Goal: Task Accomplishment & Management: Manage account settings

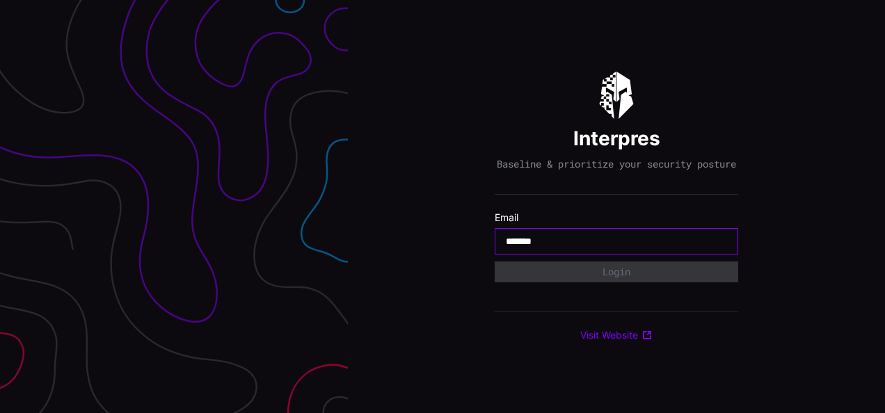
type input "**********"
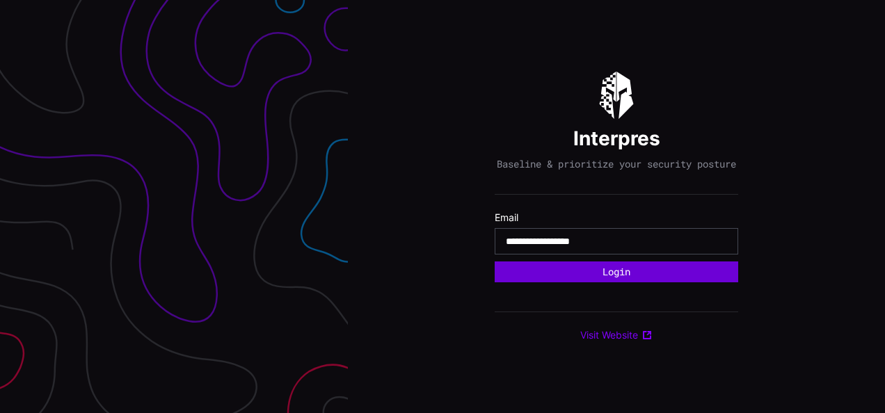
click at [558, 271] on button "Login" at bounding box center [615, 271] width 243 height 21
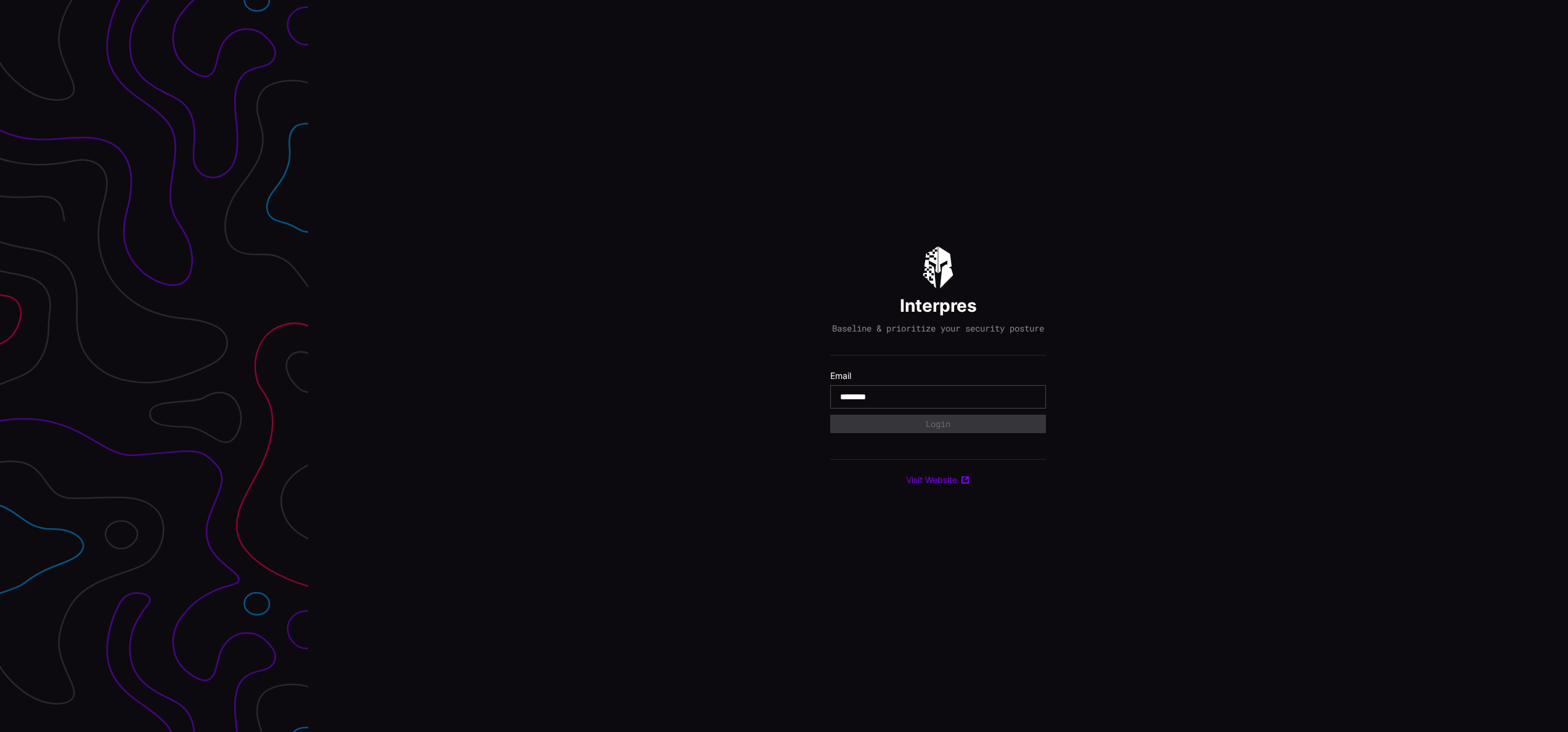
type input "**********"
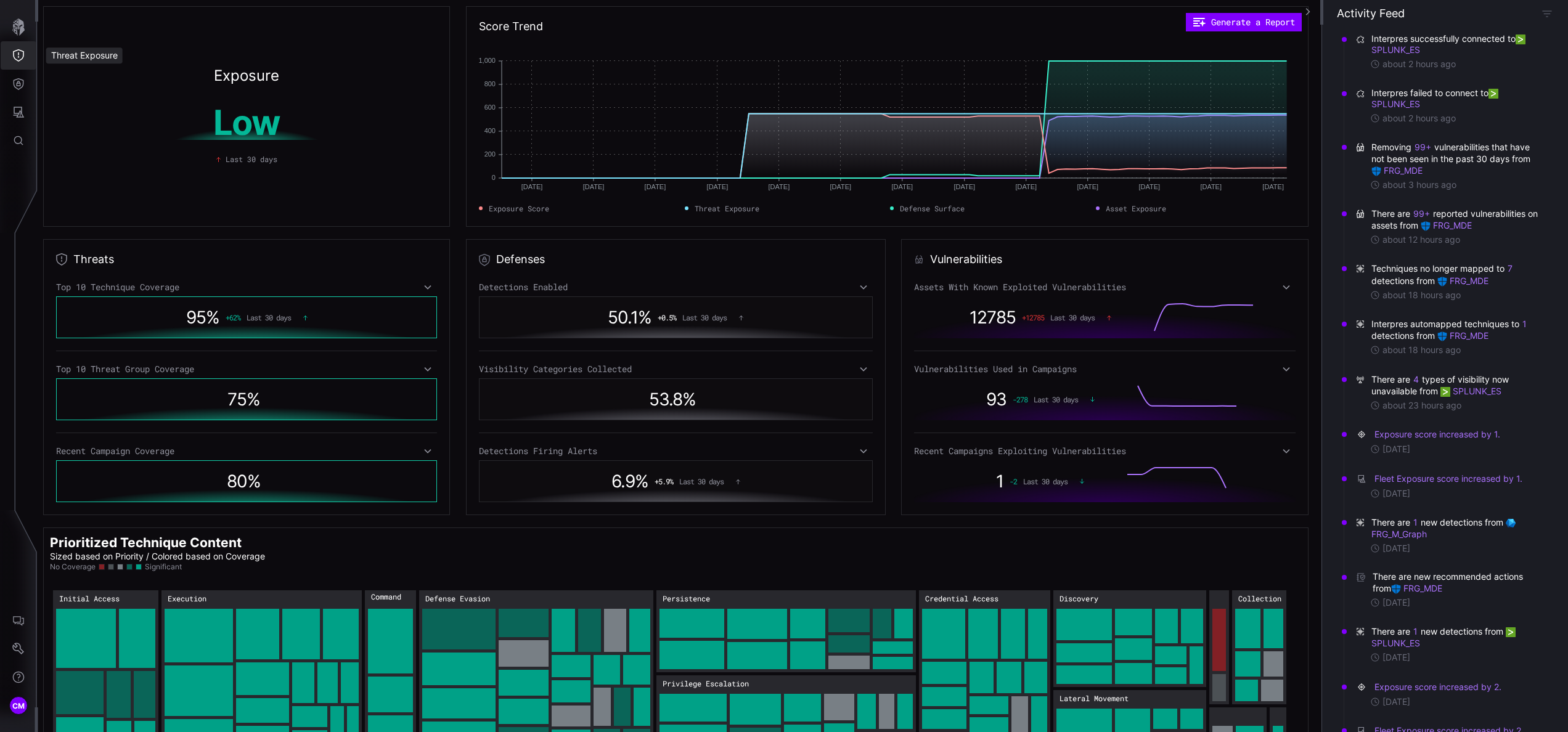
click at [27, 50] on button "Threat Exposure" at bounding box center [19, 56] width 35 height 28
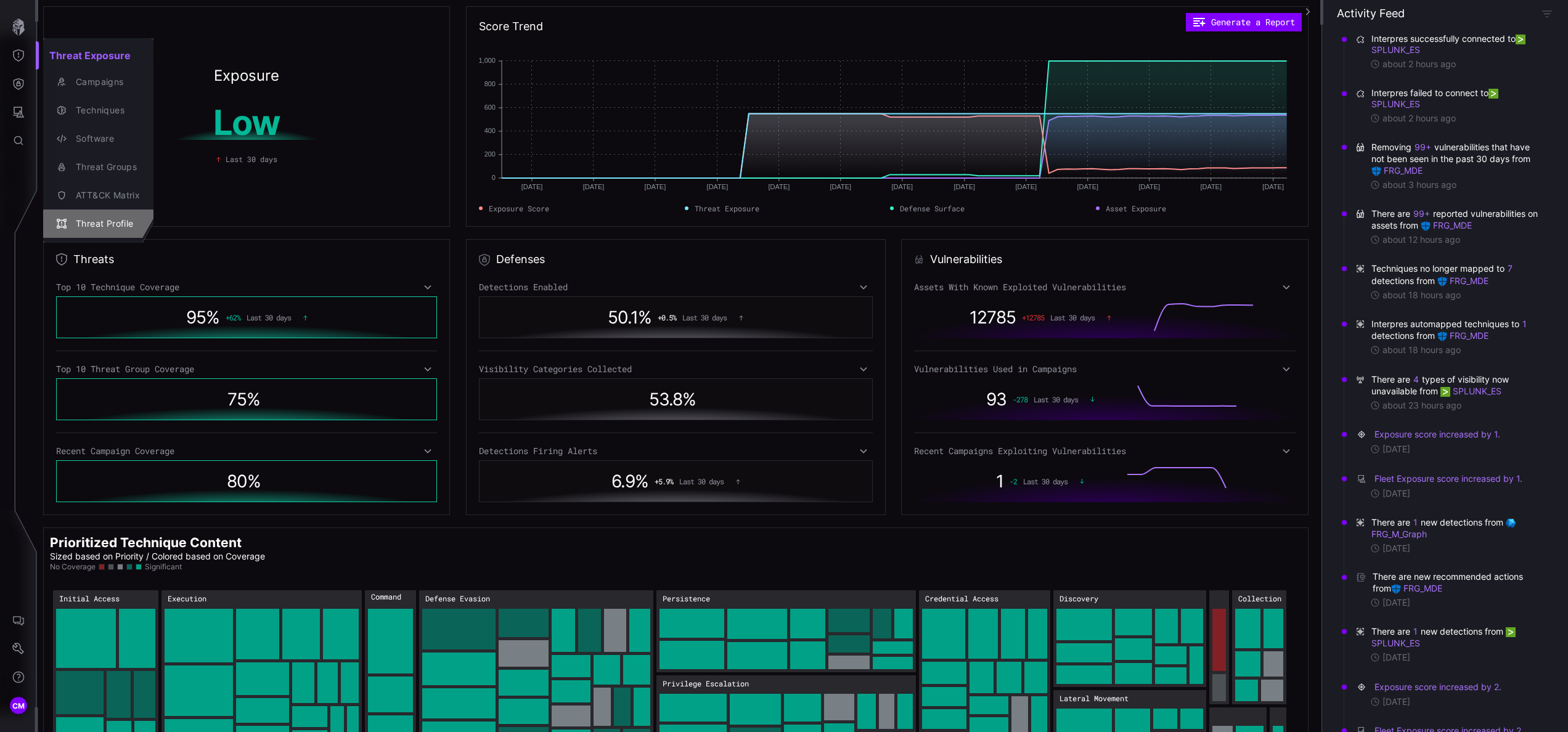
click at [117, 216] on div "Threat Profile" at bounding box center [105, 223] width 70 height 15
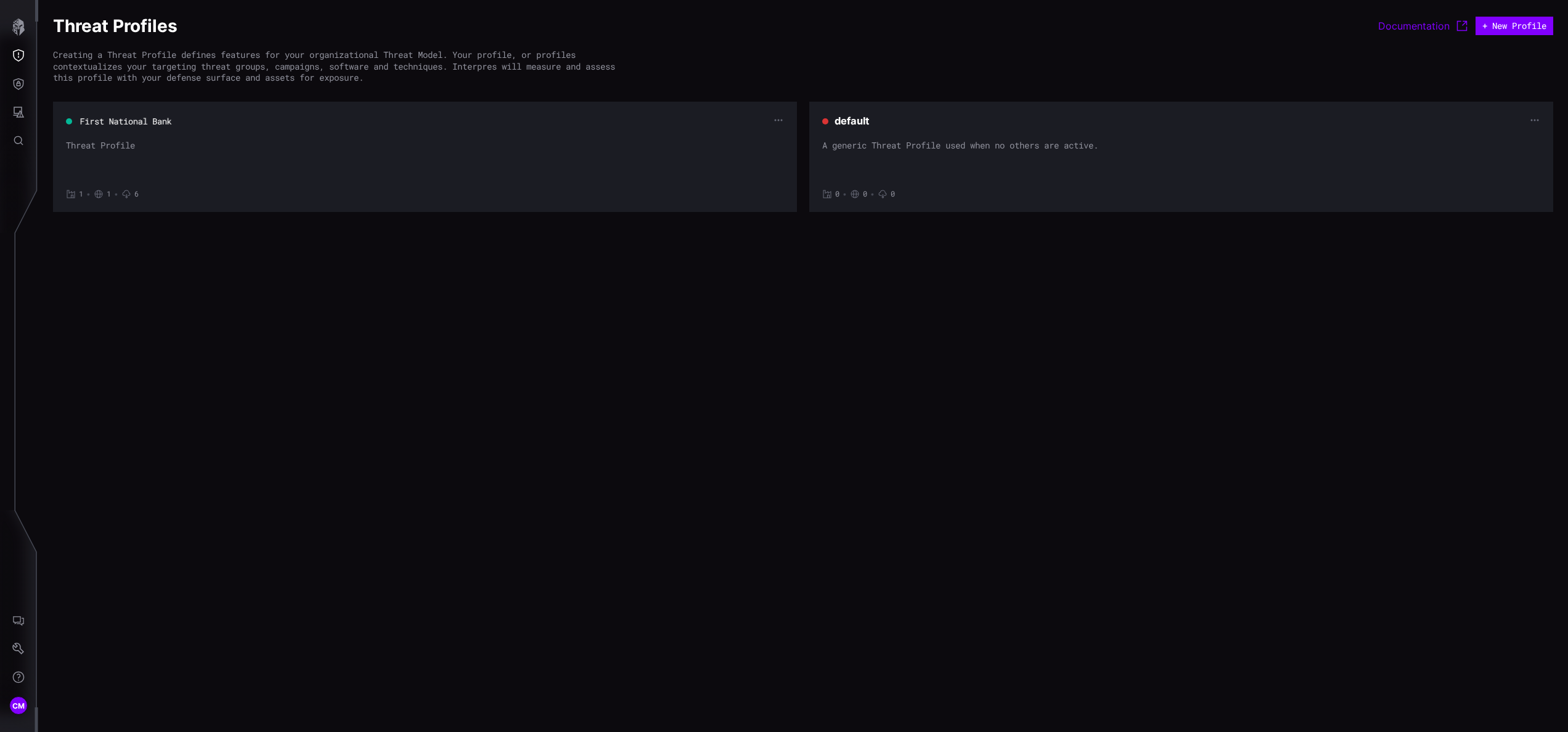
click at [113, 122] on button "First National Bank" at bounding box center [126, 121] width 93 height 12
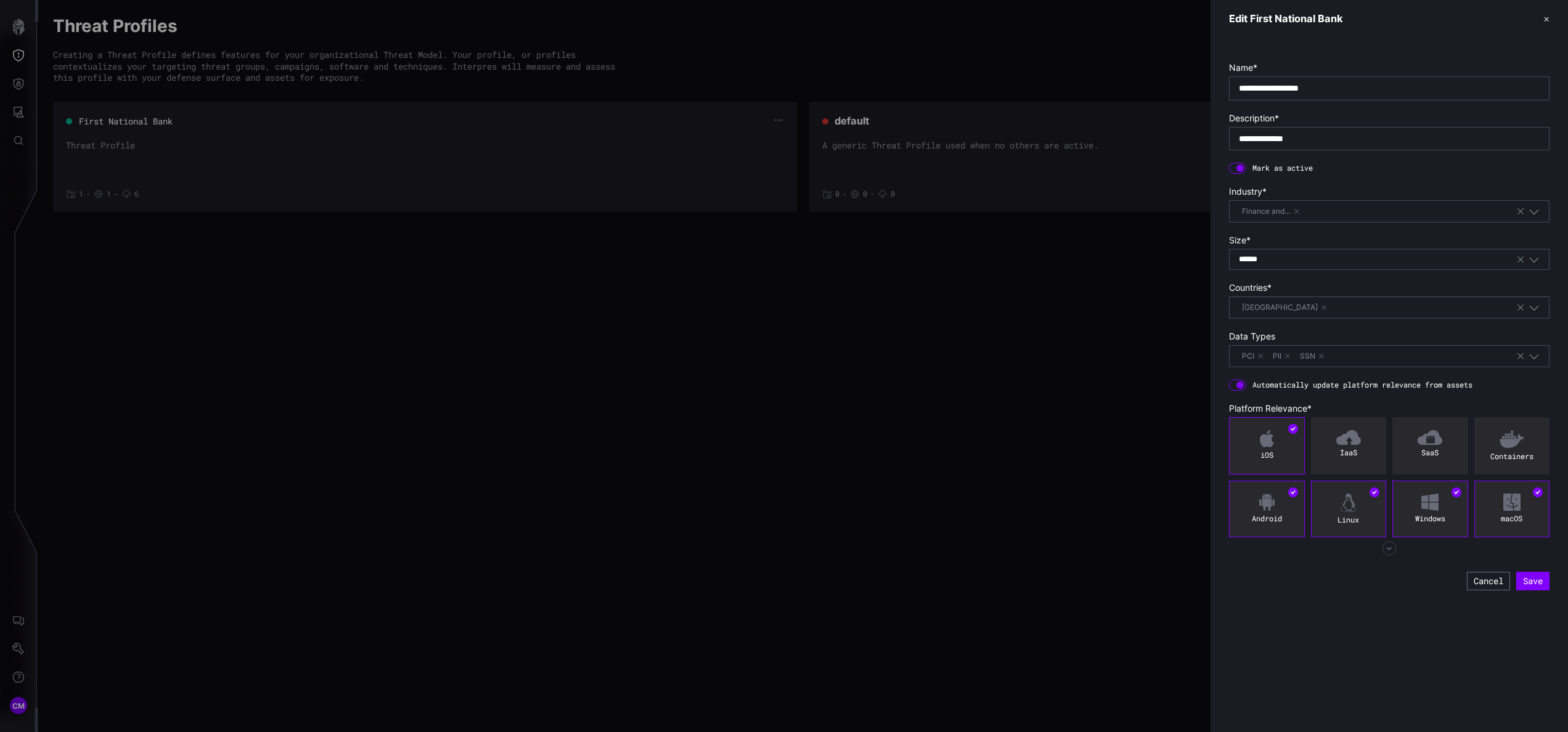
click at [113, 122] on div at bounding box center [784, 366] width 1568 height 732
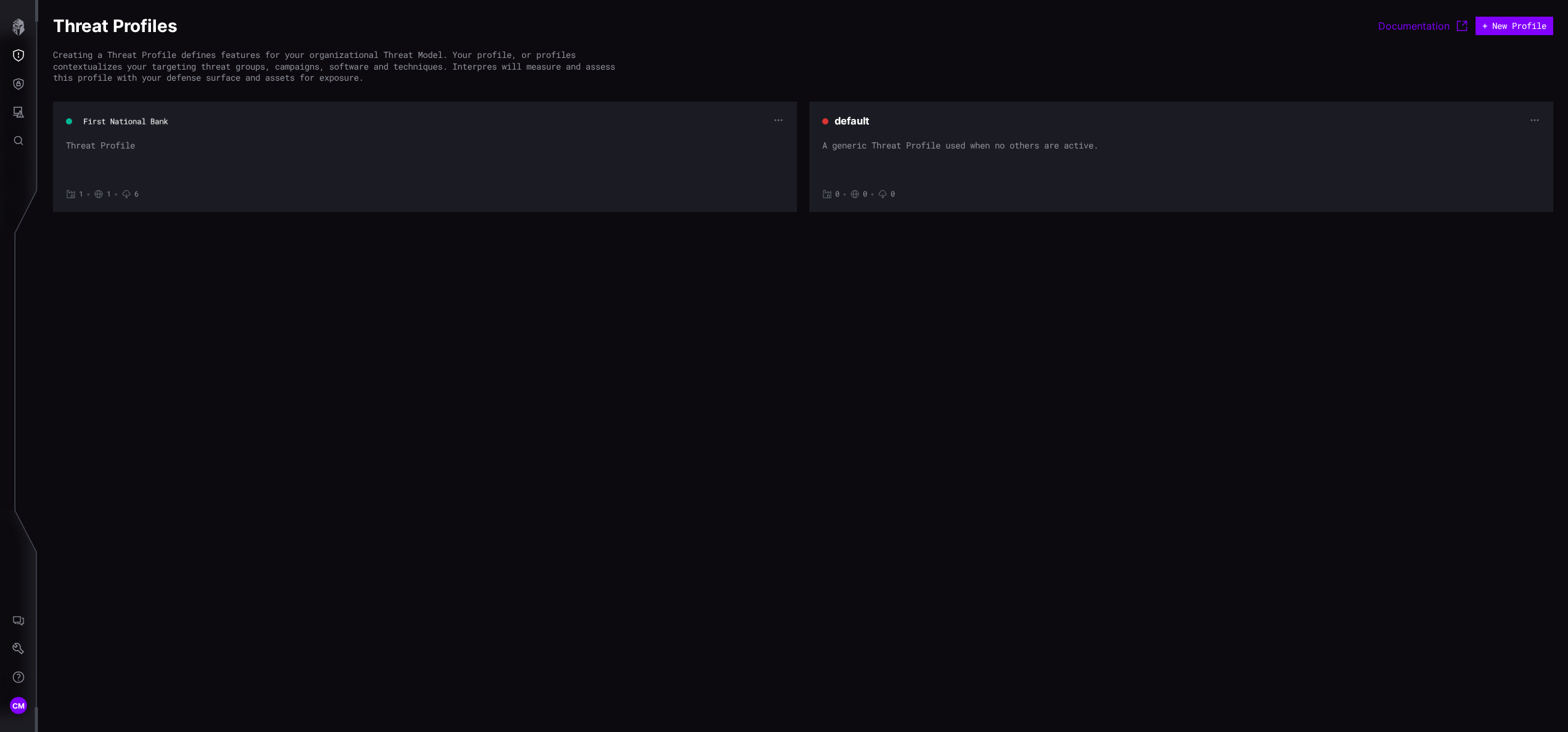
click at [113, 122] on button "First National Bank" at bounding box center [125, 121] width 86 height 12
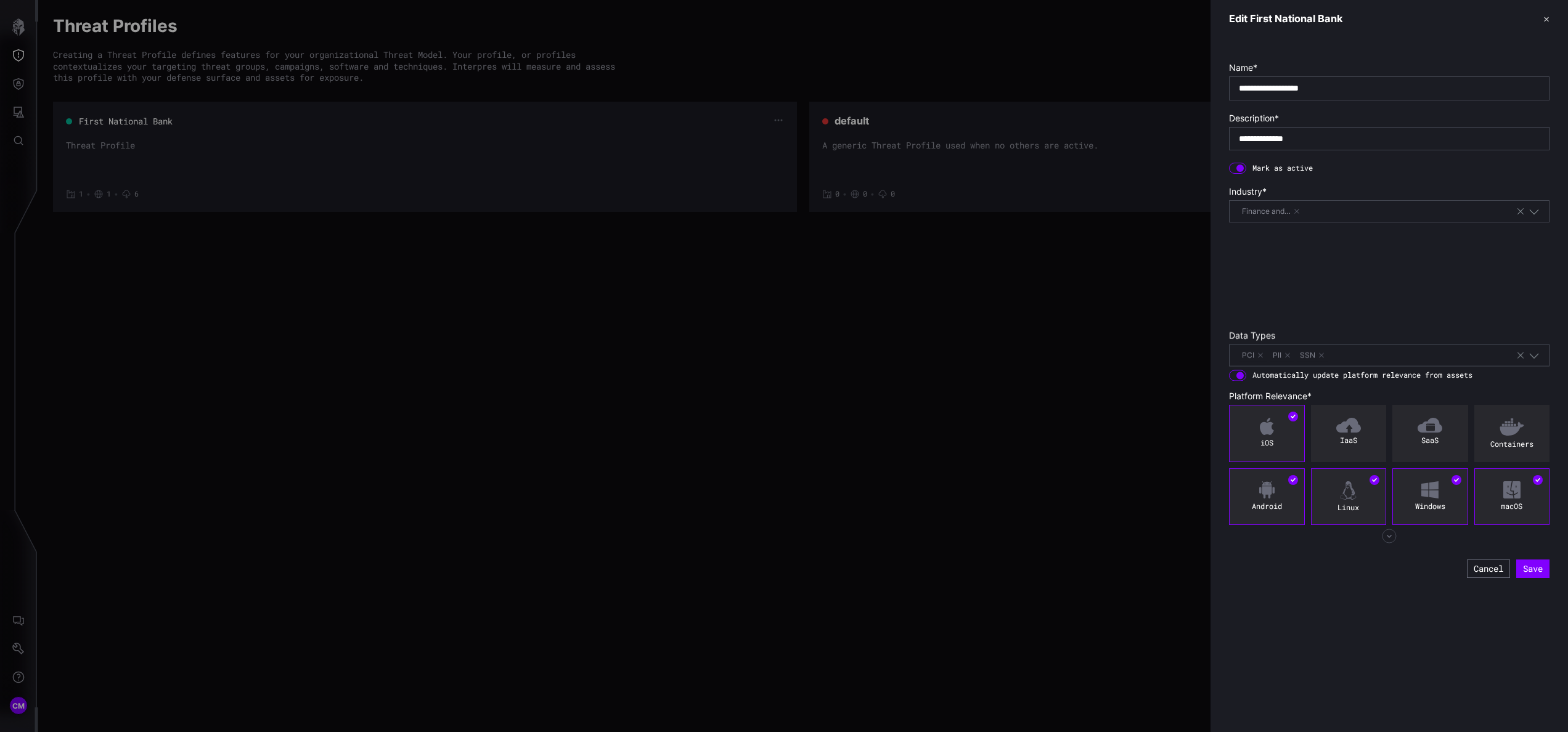
click at [113, 122] on div at bounding box center [784, 366] width 1568 height 732
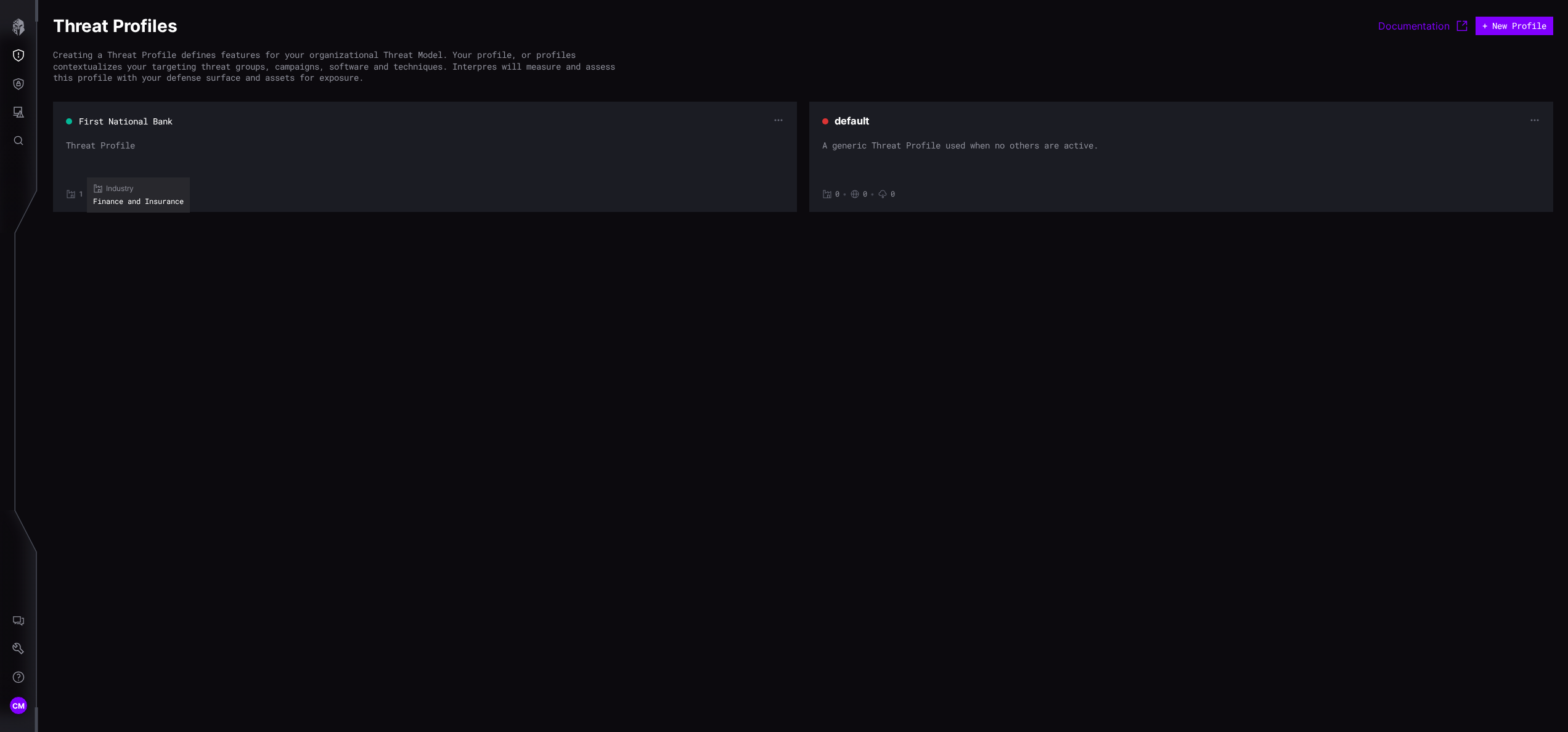
click at [74, 193] on icon at bounding box center [71, 194] width 8 height 8
click at [145, 120] on button "First National Bank" at bounding box center [125, 121] width 94 height 12
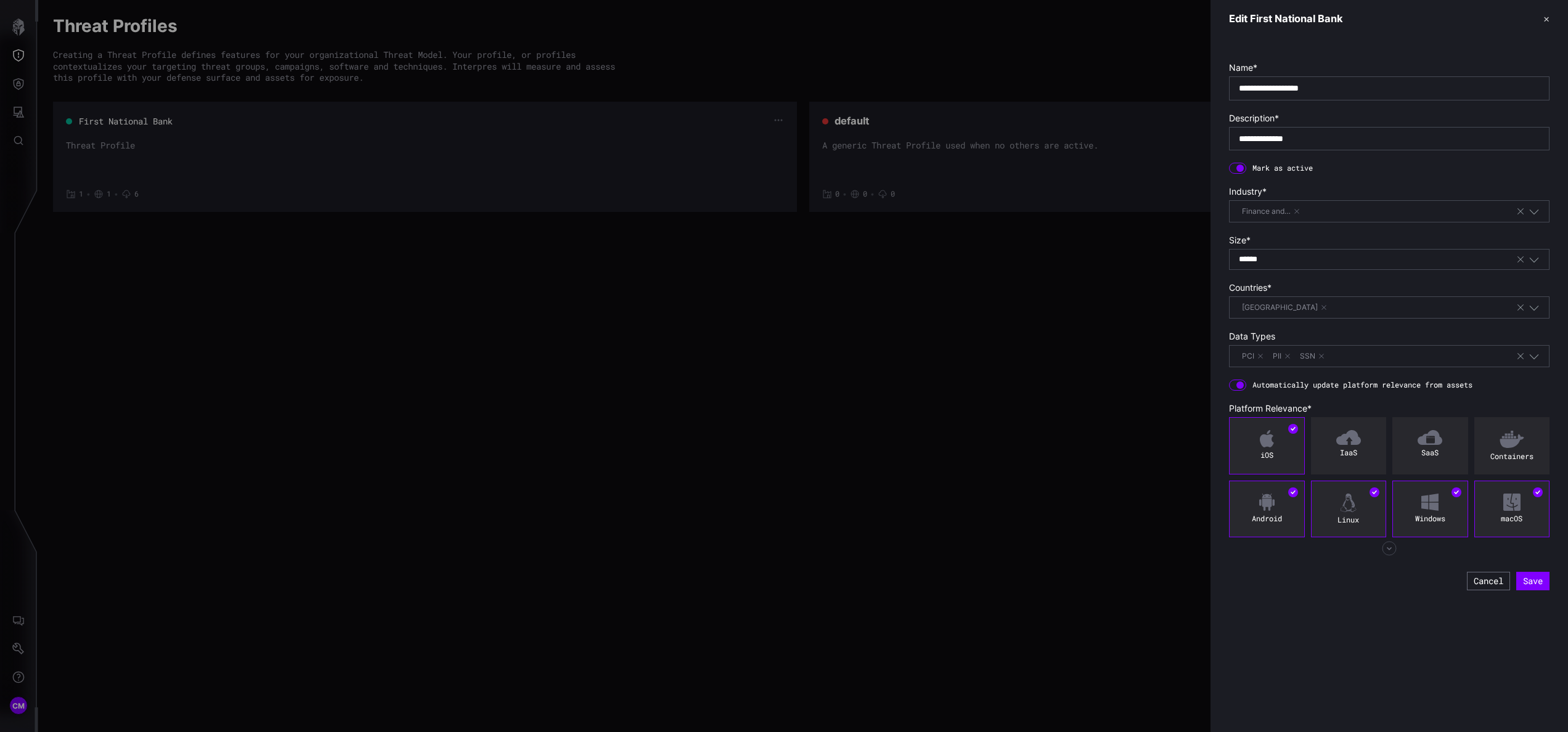
click at [524, 385] on div at bounding box center [784, 366] width 1568 height 732
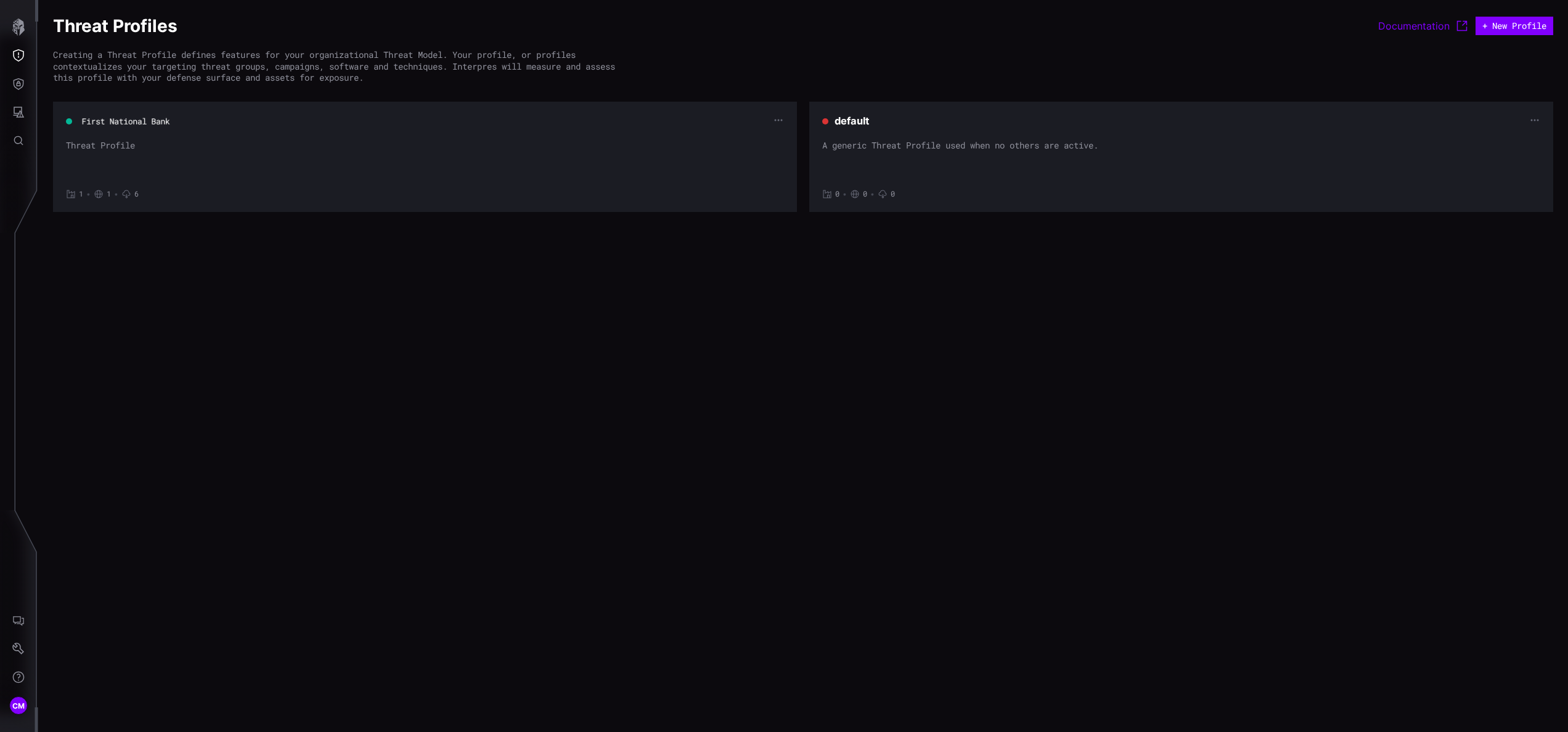
click at [130, 117] on button "First National Bank" at bounding box center [126, 121] width 90 height 12
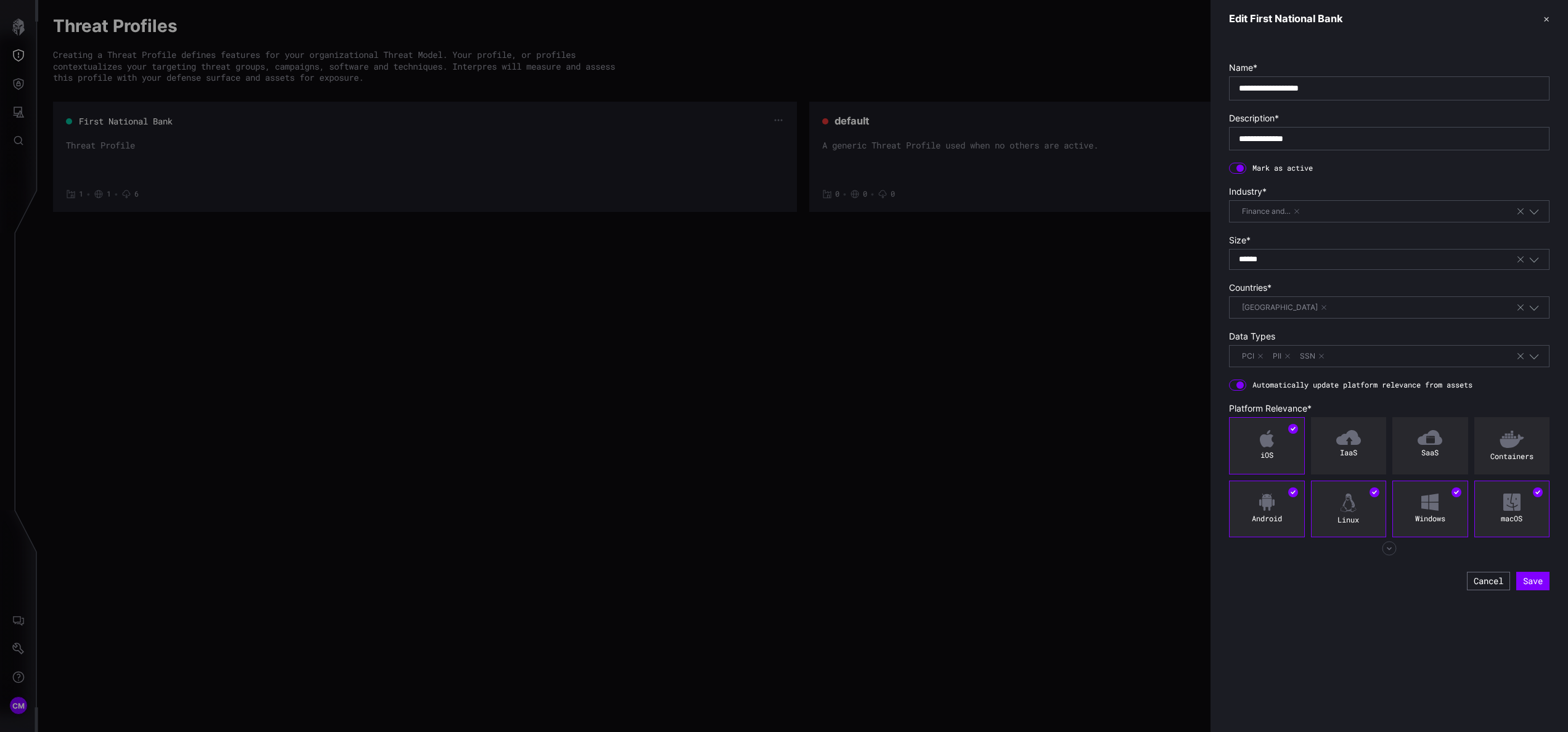
click at [484, 383] on div at bounding box center [784, 366] width 1568 height 732
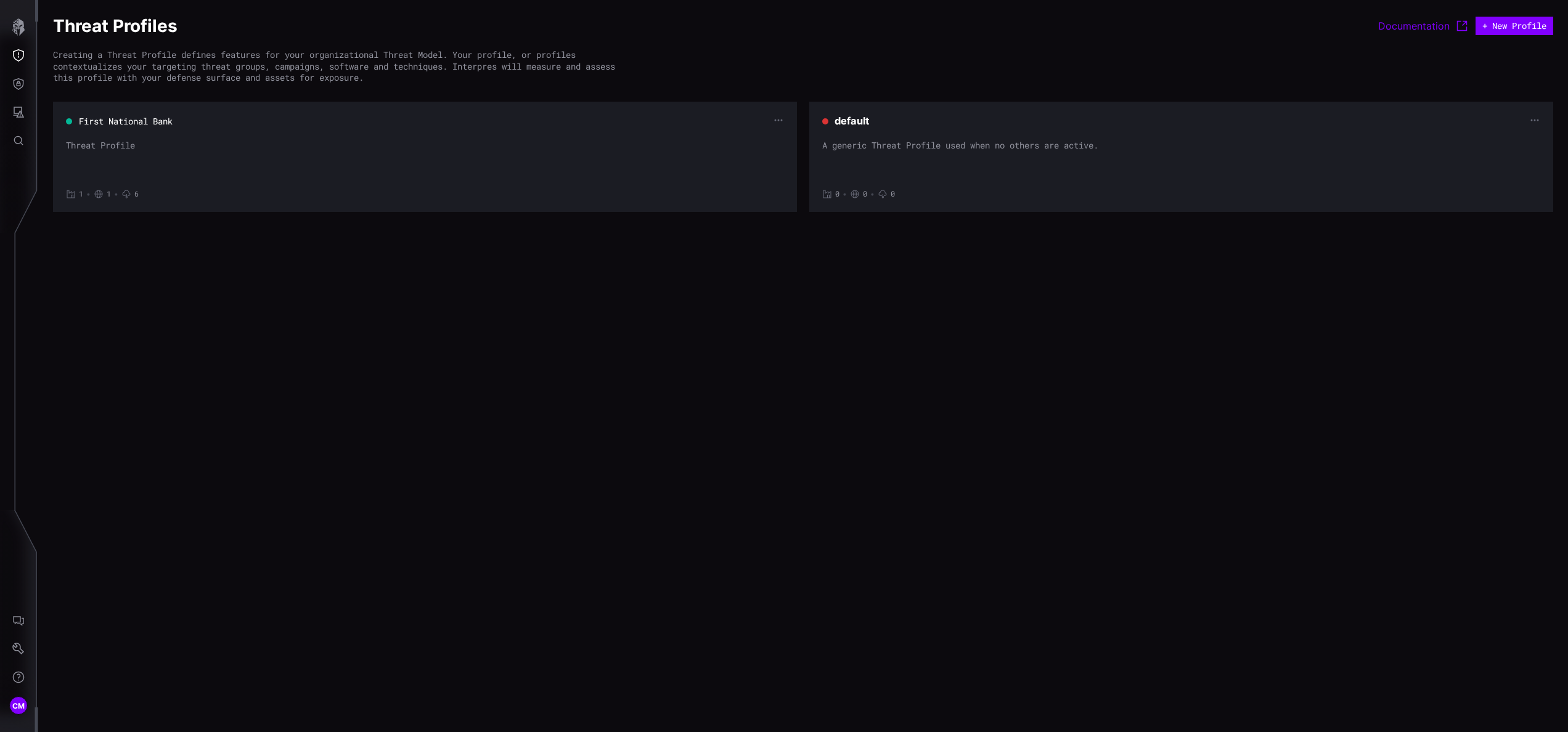
click at [159, 113] on section "First National Bank Threat Profile 1 • 1 • 6" at bounding box center [425, 157] width 744 height 110
click at [157, 124] on button "First National Bank" at bounding box center [125, 121] width 91 height 12
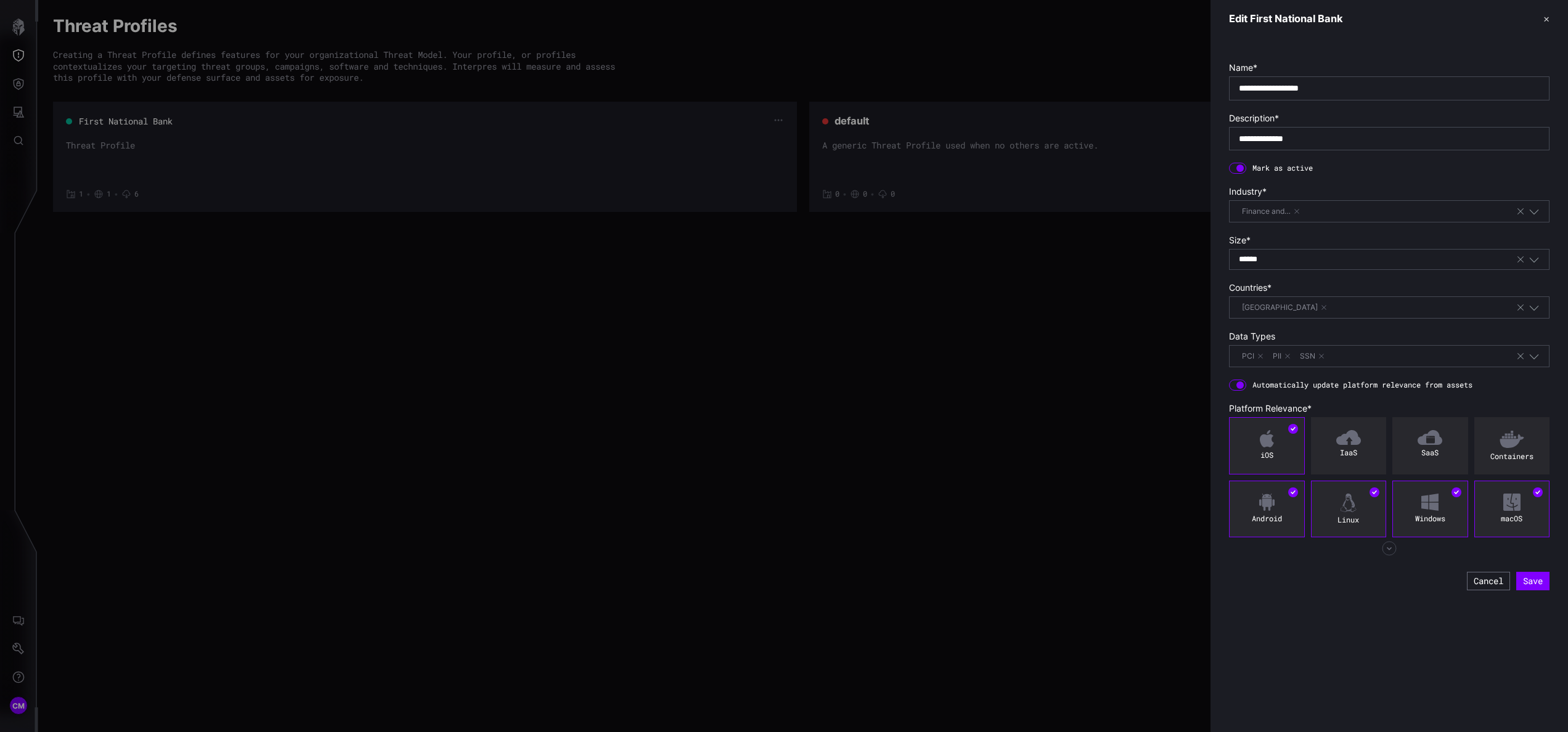
click at [966, 331] on div at bounding box center [784, 366] width 1568 height 732
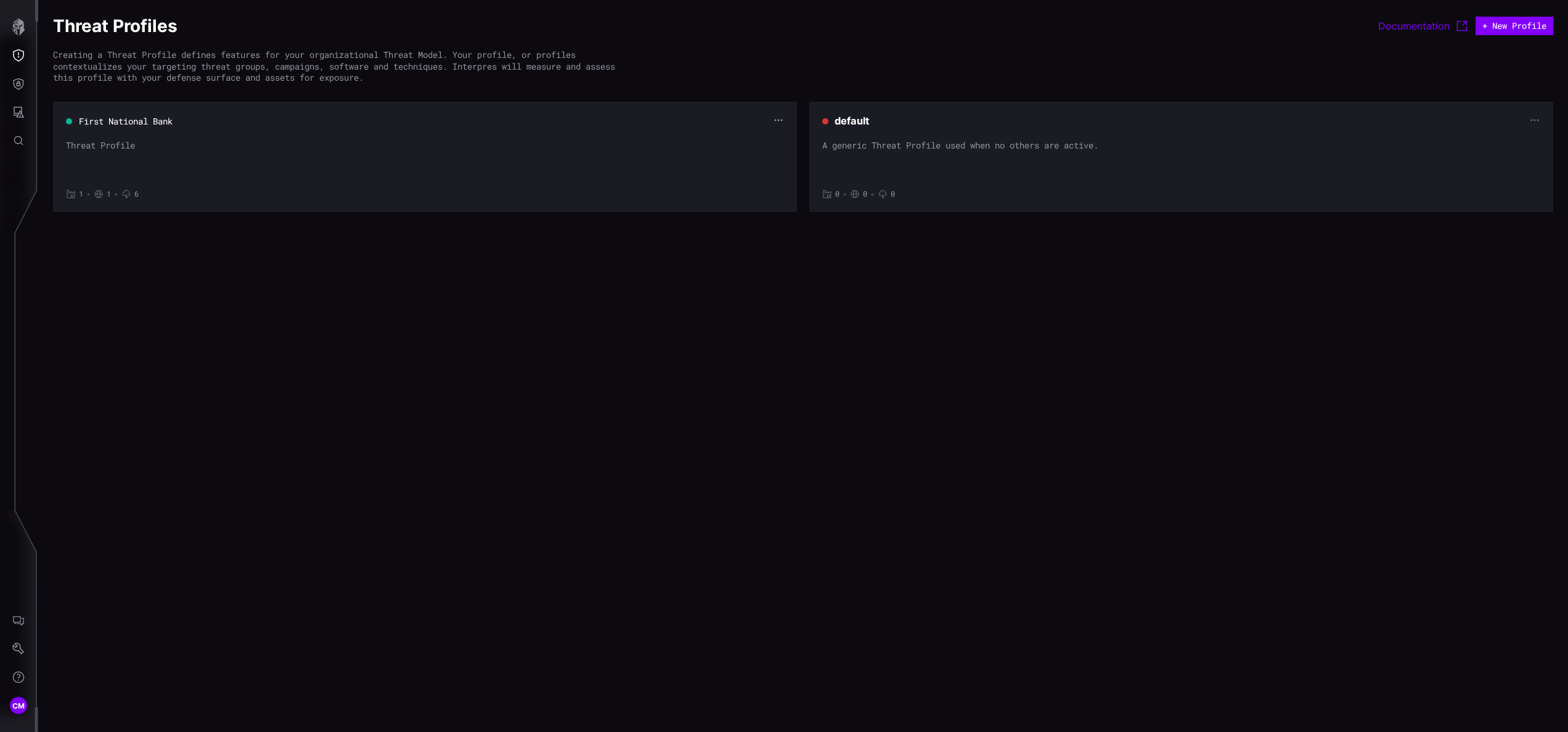
click at [777, 121] on icon "button" at bounding box center [778, 121] width 8 height 2
click at [739, 145] on div "Edit" at bounding box center [755, 141] width 36 height 12
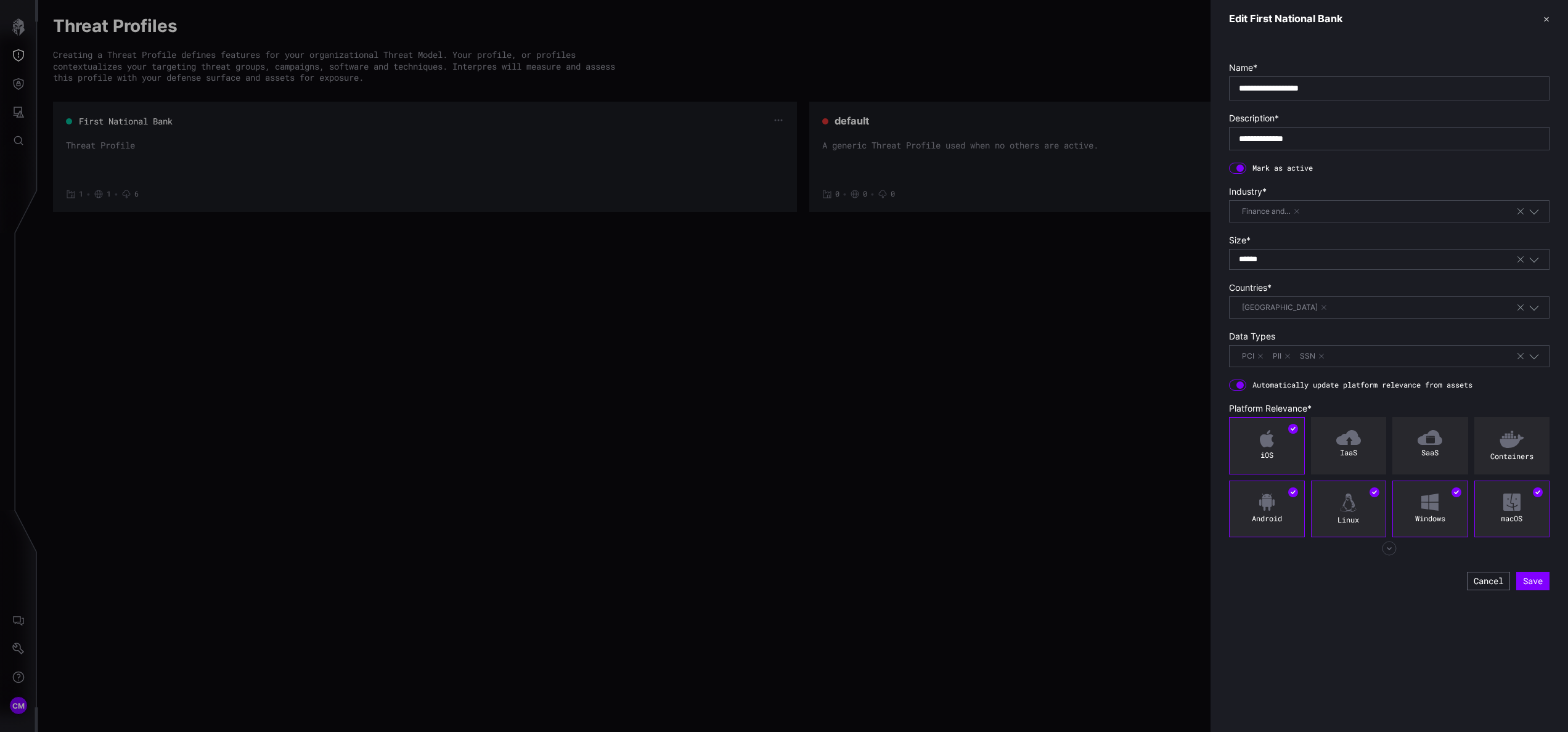
click at [1532, 260] on icon "button" at bounding box center [1534, 260] width 12 height 12
click at [925, 366] on div at bounding box center [784, 366] width 1568 height 732
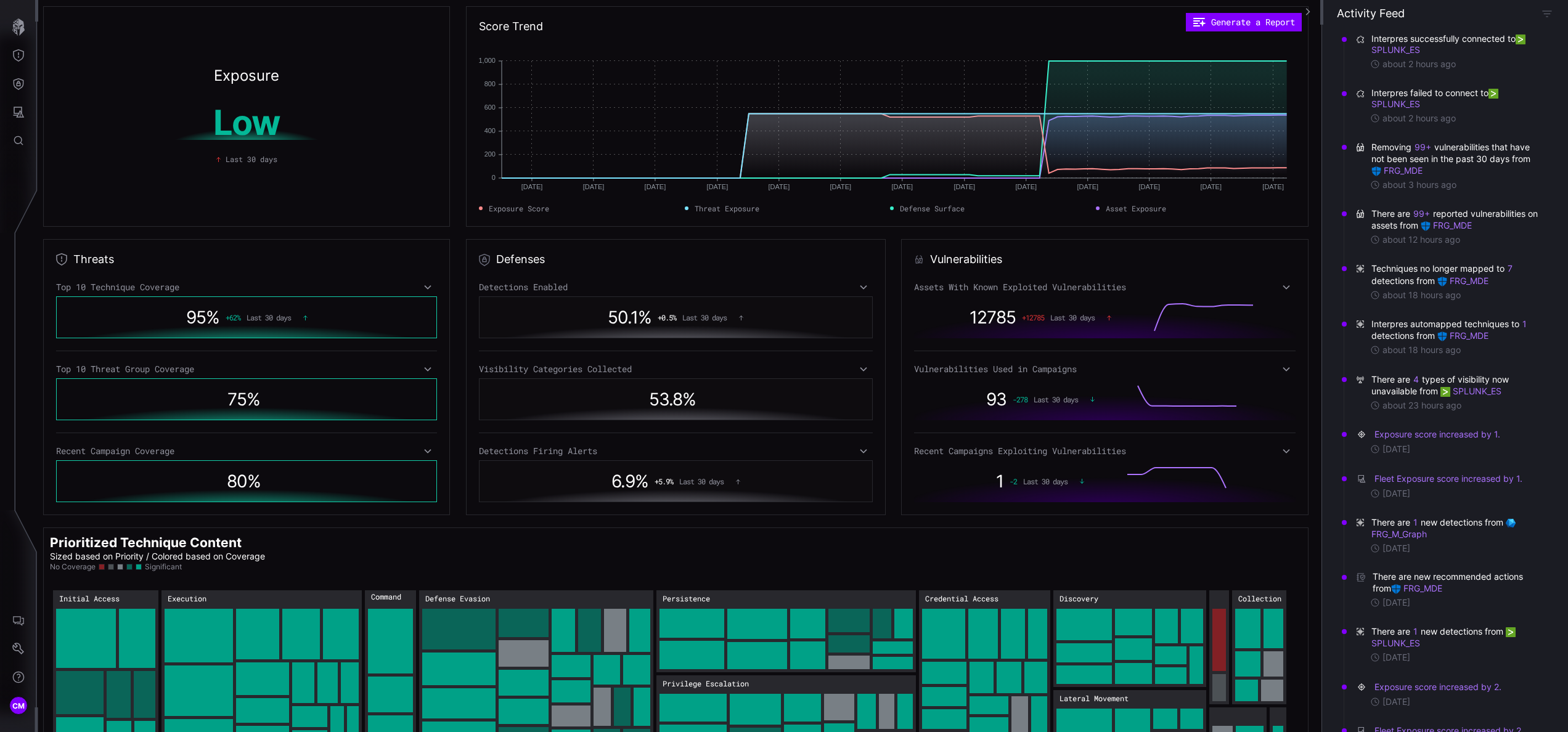
click at [420, 397] on div "75 %" at bounding box center [246, 399] width 381 height 42
click at [424, 370] on icon at bounding box center [428, 369] width 9 height 10
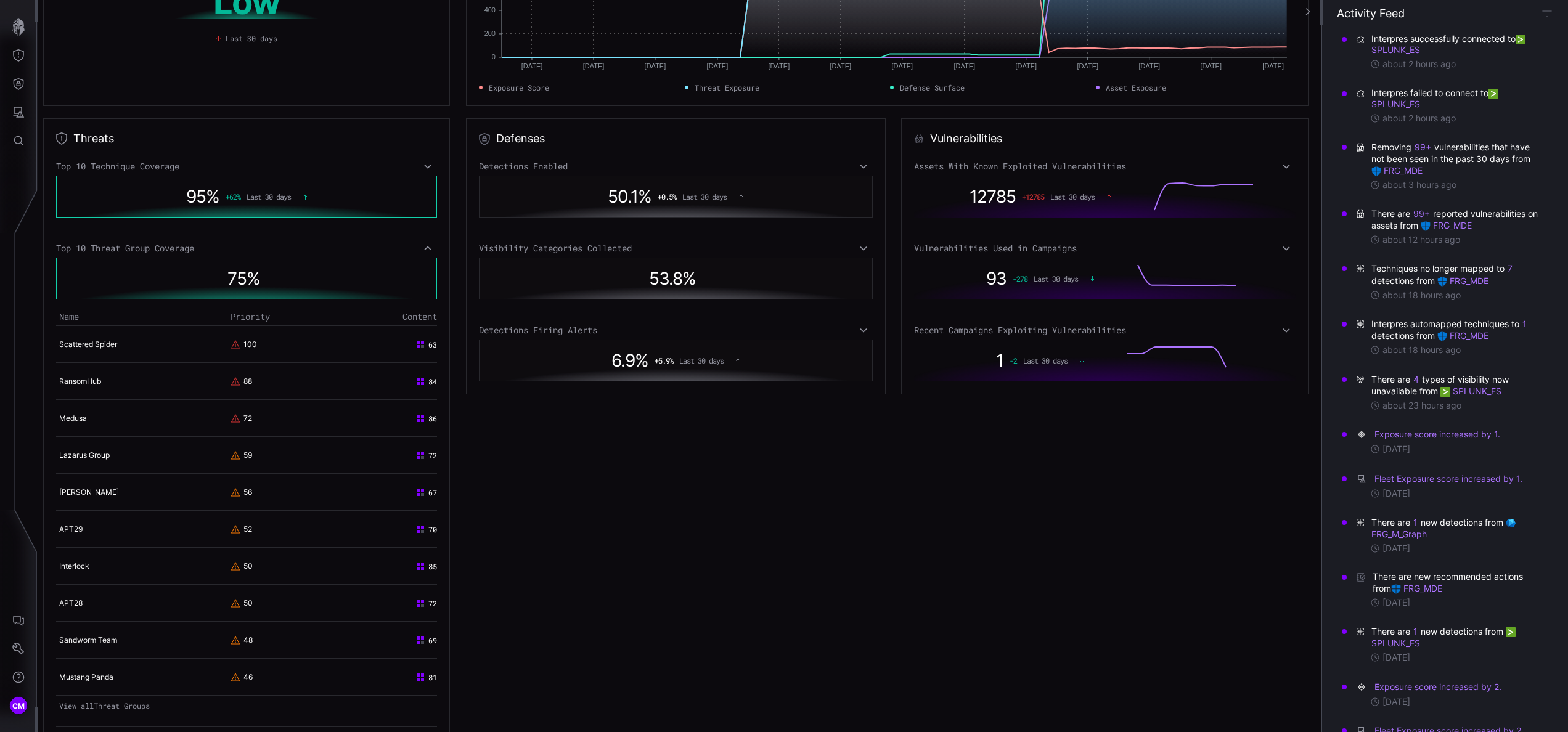
scroll to position [148, 0]
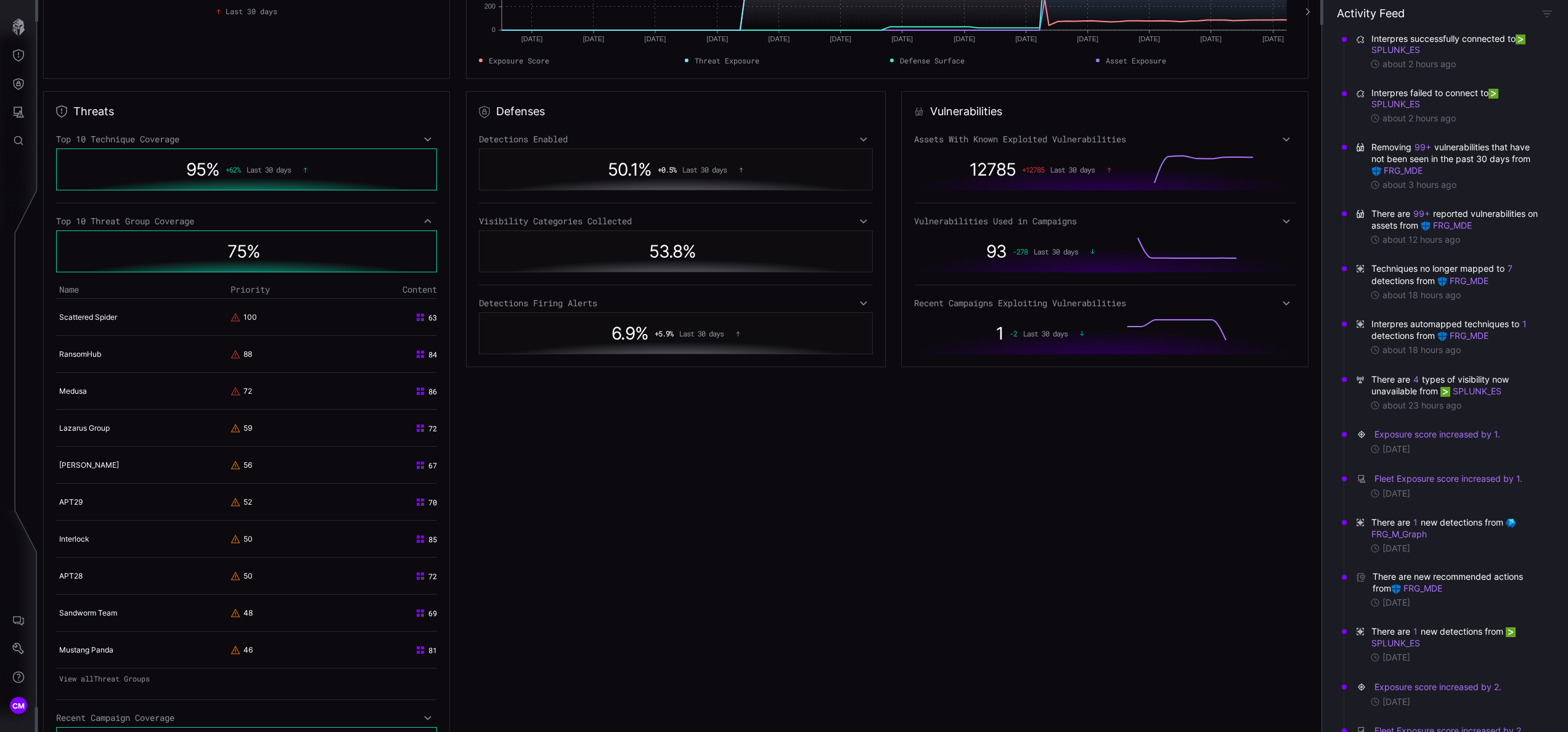
click at [122, 674] on link "View all Threat Groups" at bounding box center [246, 678] width 381 height 17
